Goal: Task Accomplishment & Management: Manage account settings

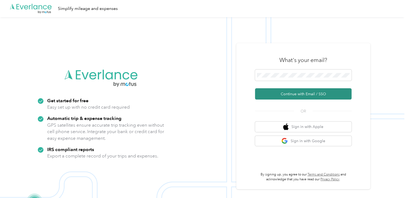
click at [282, 92] on button "Continue with Email / SSO" at bounding box center [303, 93] width 96 height 11
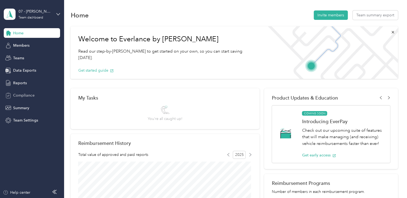
click at [25, 95] on span "Compliance" at bounding box center [23, 95] width 21 height 6
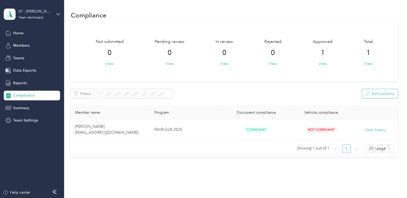
click at [386, 96] on button "Edit columns" at bounding box center [380, 93] width 36 height 9
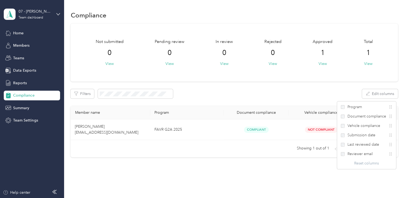
click at [301, 179] on div "Compliance Not submitted 0 View Pending review 0 View In review 0 View Rejected…" at bounding box center [234, 93] width 340 height 186
click at [109, 63] on button "View" at bounding box center [109, 64] width 8 height 6
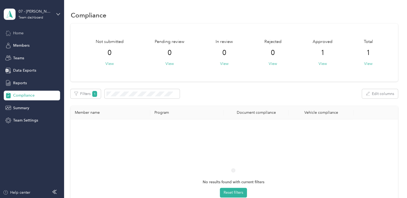
click at [27, 35] on div "Home" at bounding box center [32, 33] width 56 height 10
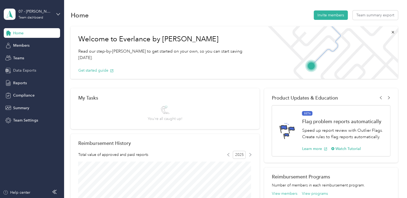
click at [20, 71] on span "Data Exports" at bounding box center [24, 71] width 23 height 6
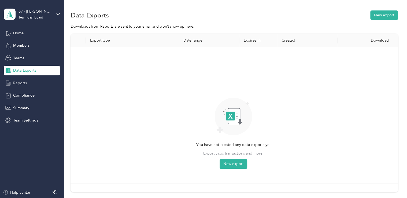
click at [19, 78] on div "Reports" at bounding box center [32, 83] width 56 height 10
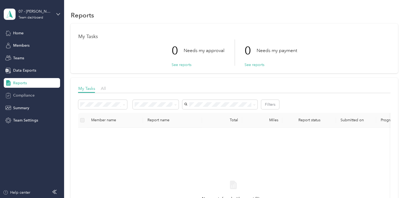
click at [22, 97] on span "Compliance" at bounding box center [23, 95] width 21 height 6
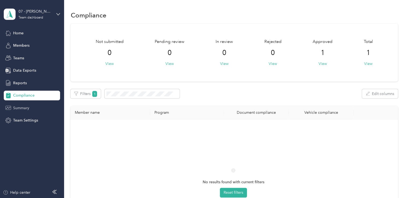
click at [24, 106] on span "Summary" at bounding box center [21, 108] width 16 height 6
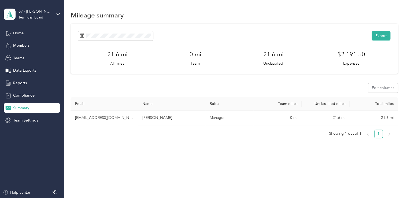
click at [24, 106] on span "Summary" at bounding box center [21, 108] width 16 height 6
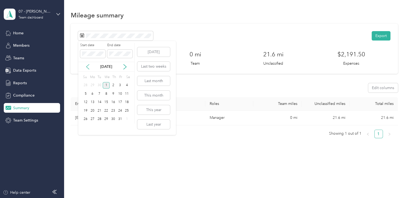
click at [88, 67] on icon at bounding box center [87, 66] width 5 height 5
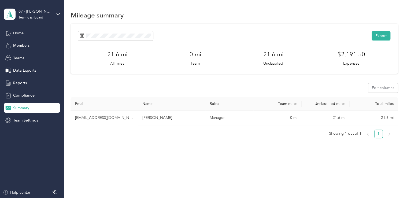
click at [207, 36] on div "Export" at bounding box center [234, 35] width 312 height 9
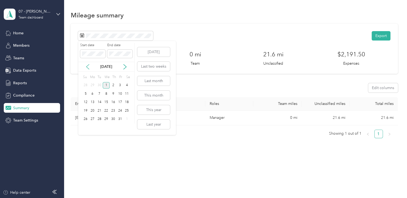
click at [87, 68] on icon at bounding box center [87, 66] width 5 height 5
click at [91, 84] on div "1" at bounding box center [92, 85] width 7 height 7
click at [116, 57] on span at bounding box center [119, 54] width 25 height 9
click at [100, 118] on div "30" at bounding box center [99, 119] width 7 height 7
